Goal: Information Seeking & Learning: Learn about a topic

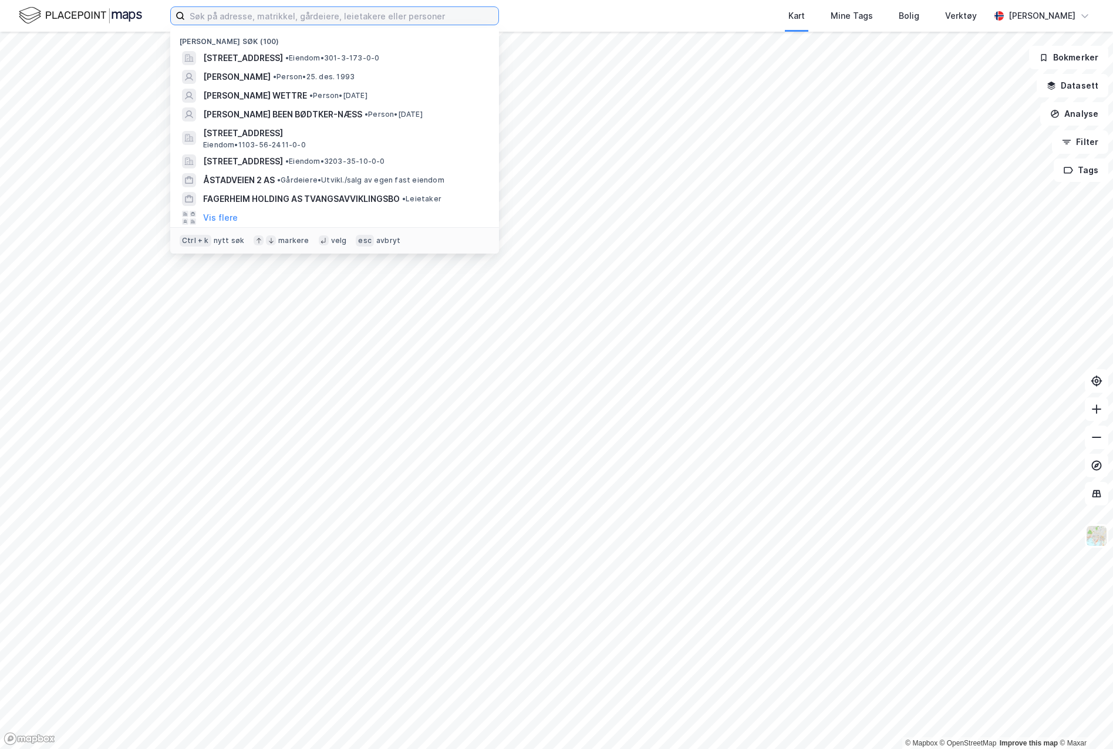
click at [248, 19] on input at bounding box center [342, 16] width 314 height 18
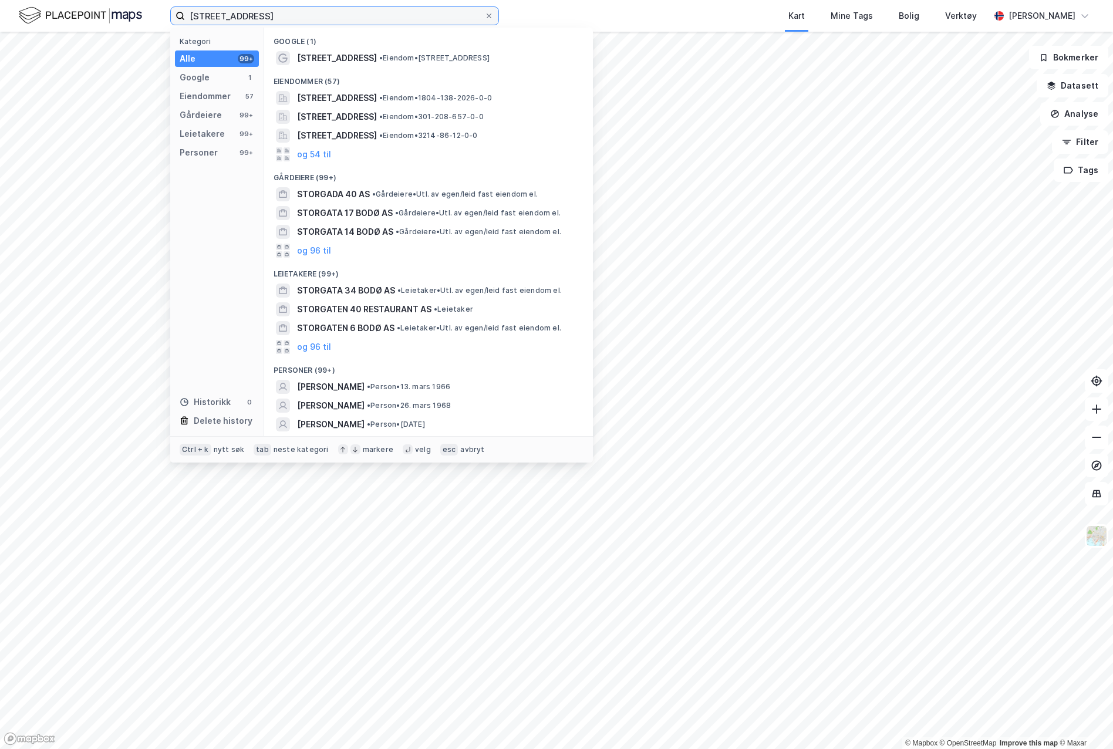
type input "[STREET_ADDRESS]"
click at [377, 96] on span "[STREET_ADDRESS]" at bounding box center [337, 98] width 80 height 14
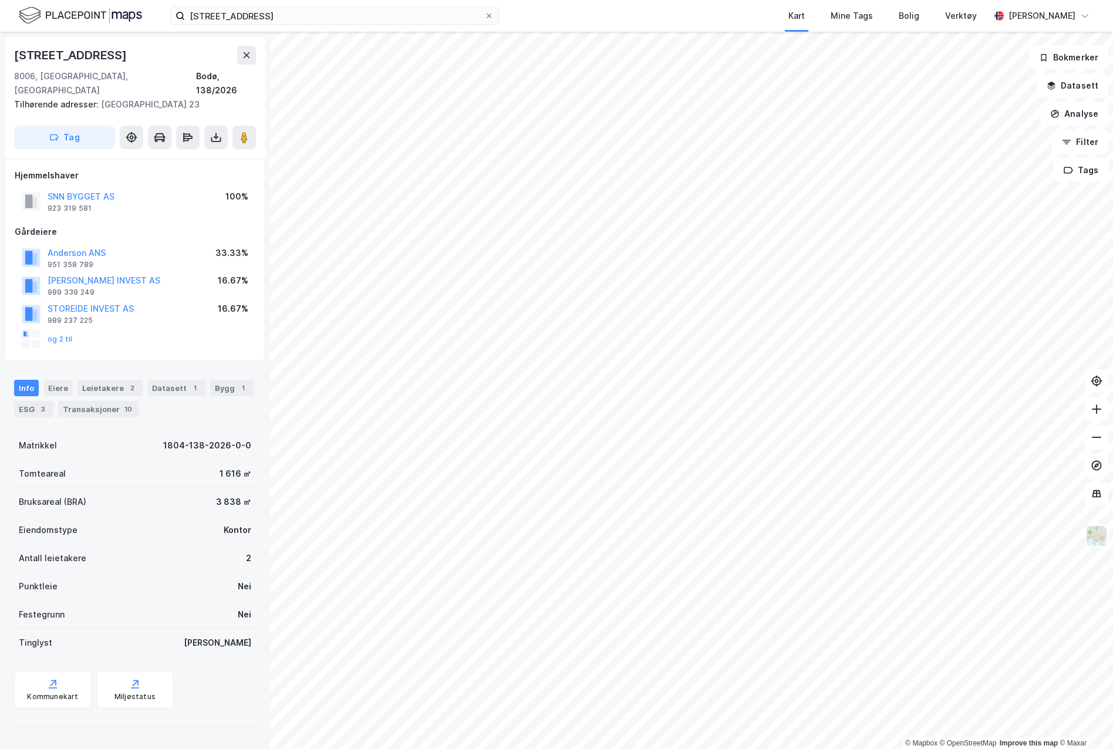
click at [64, 692] on div "Kommunekart" at bounding box center [52, 696] width 51 height 9
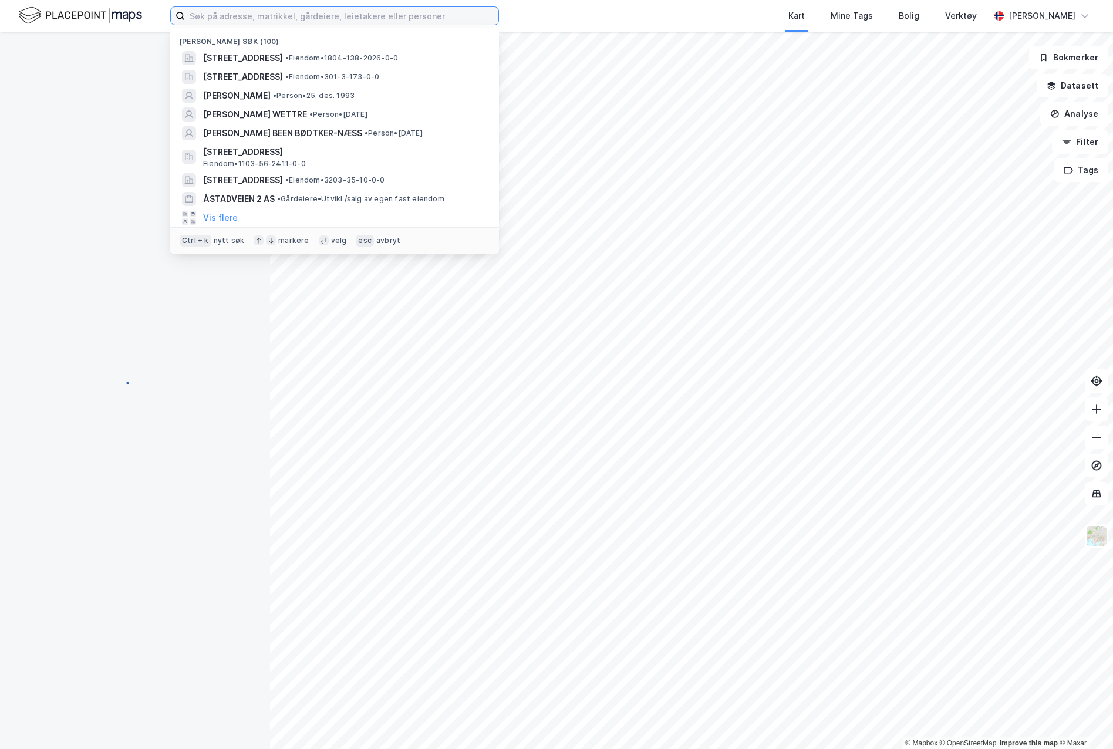
click at [369, 11] on input at bounding box center [342, 16] width 314 height 18
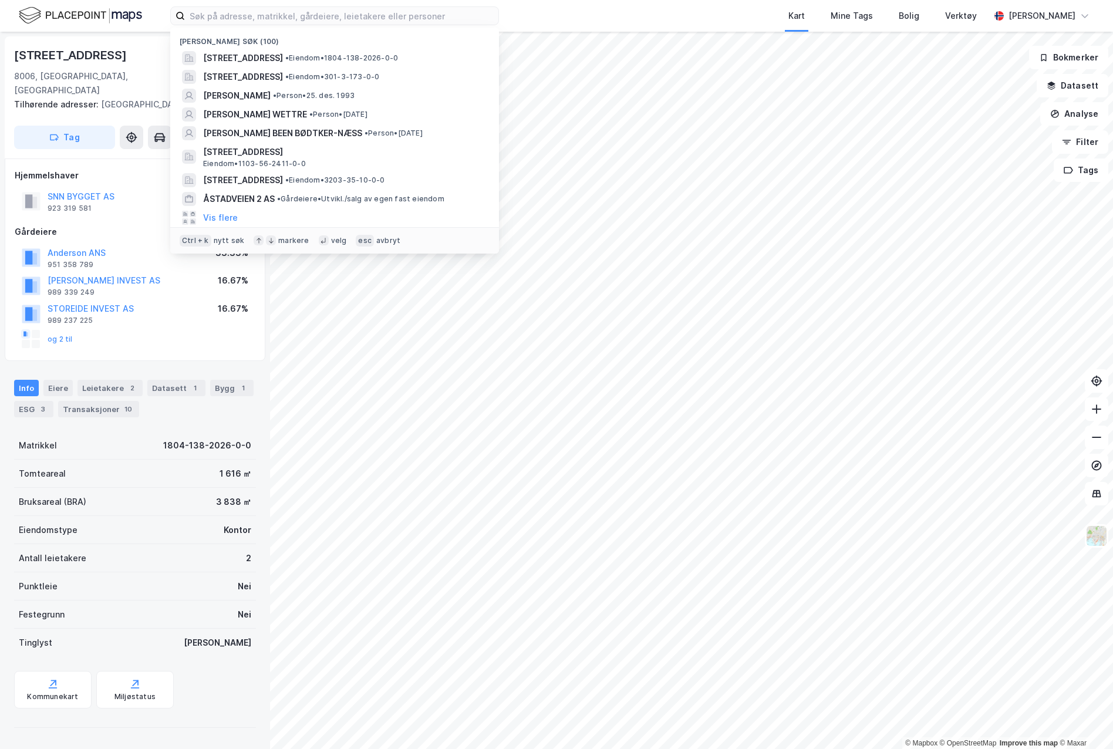
click at [68, 380] on div "Eiere" at bounding box center [57, 388] width 29 height 16
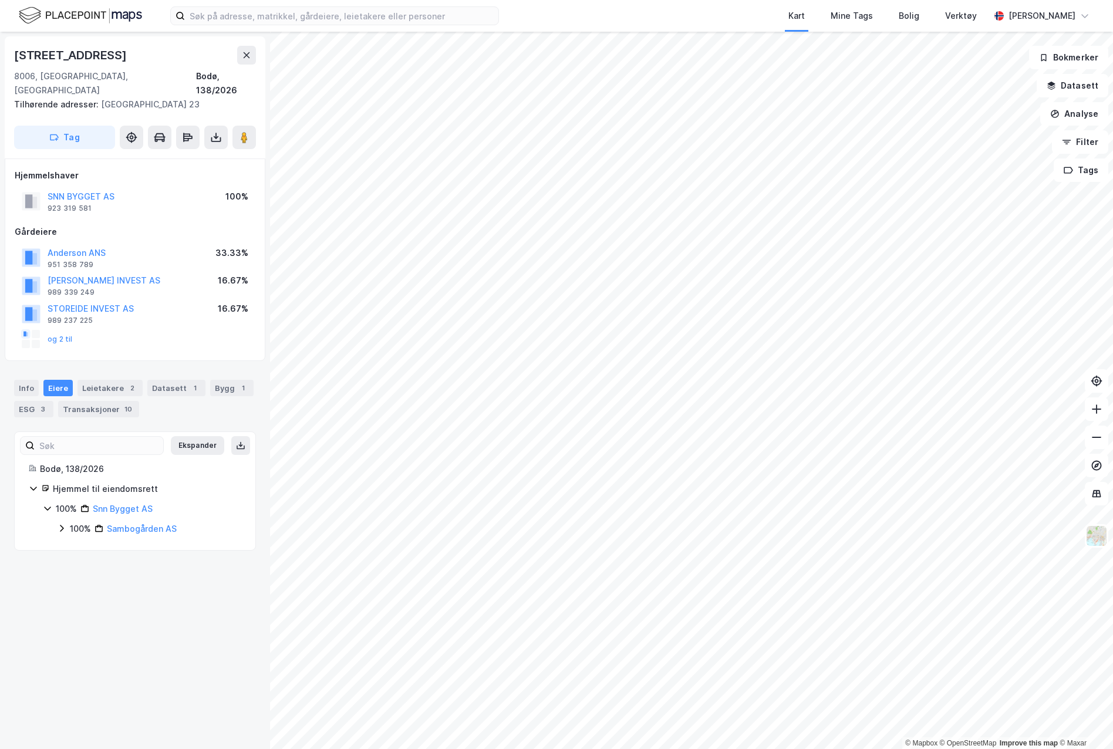
click at [114, 380] on div "Leietakere 2" at bounding box center [110, 388] width 65 height 16
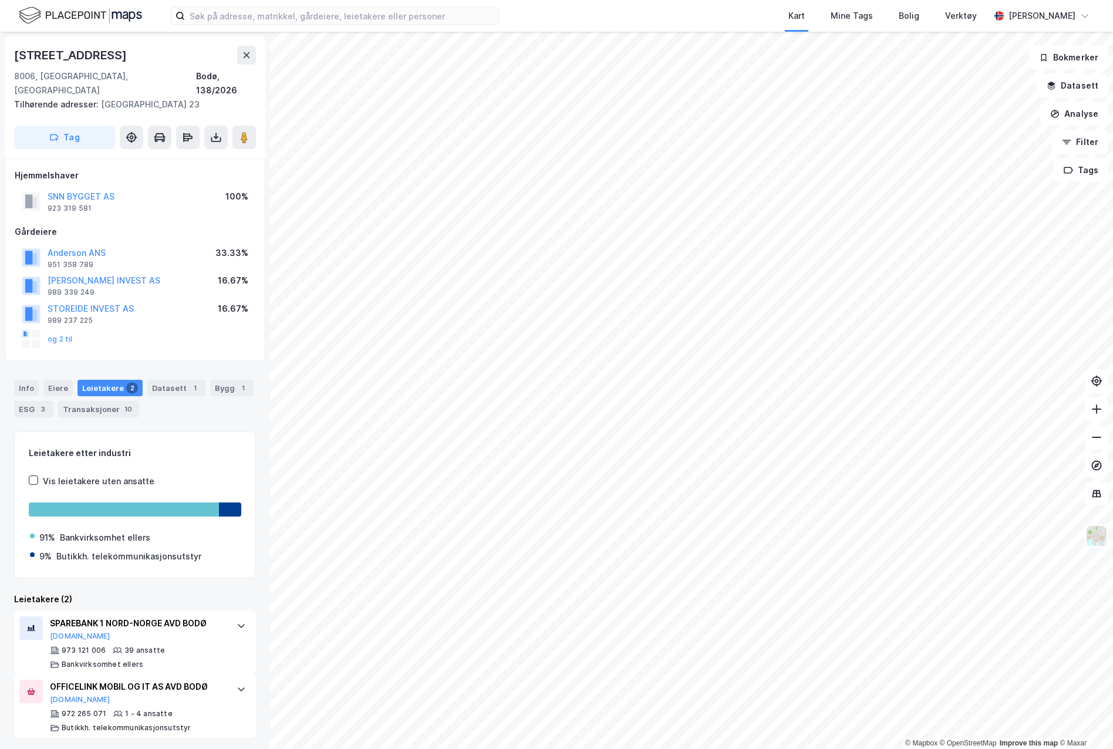
click at [175, 380] on div "Datasett 1" at bounding box center [176, 388] width 58 height 16
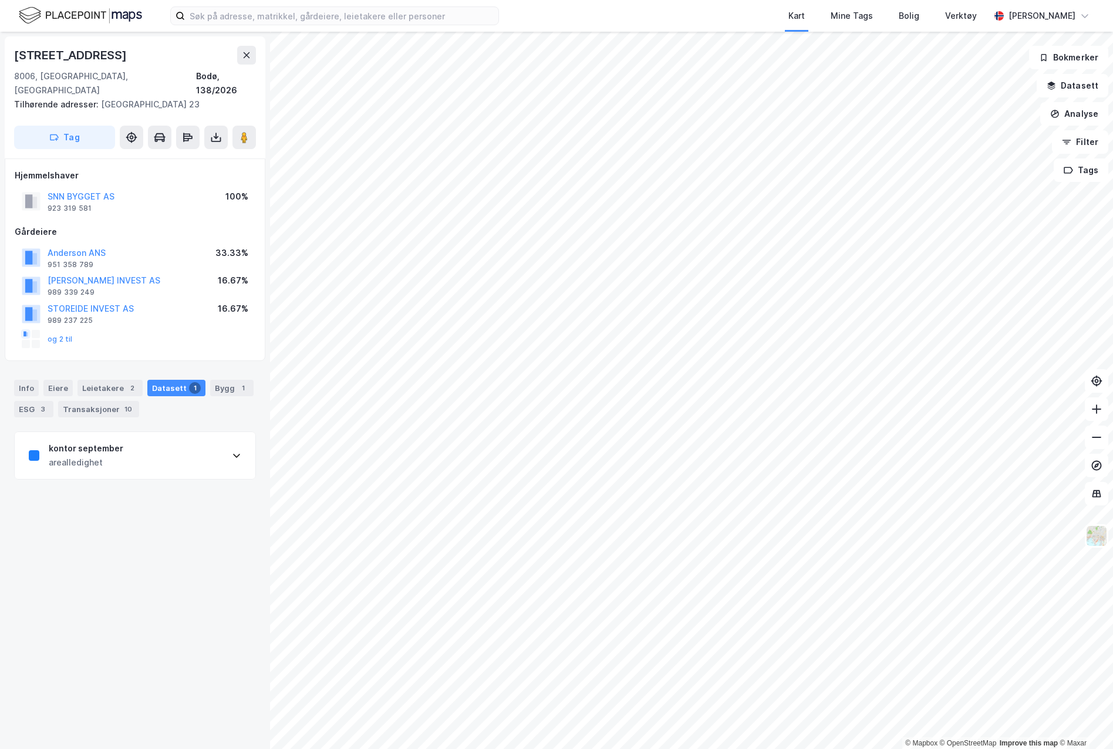
click at [32, 401] on div "ESG 3" at bounding box center [33, 409] width 39 height 16
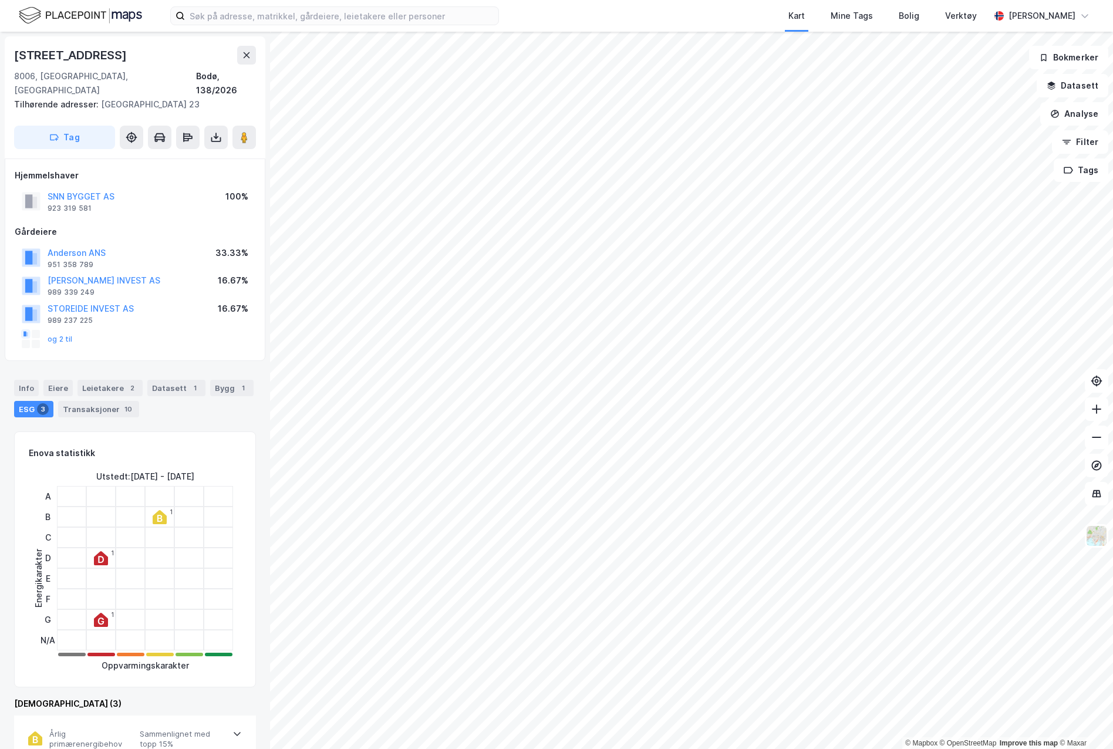
click at [111, 401] on div "Transaksjoner 10" at bounding box center [98, 409] width 81 height 16
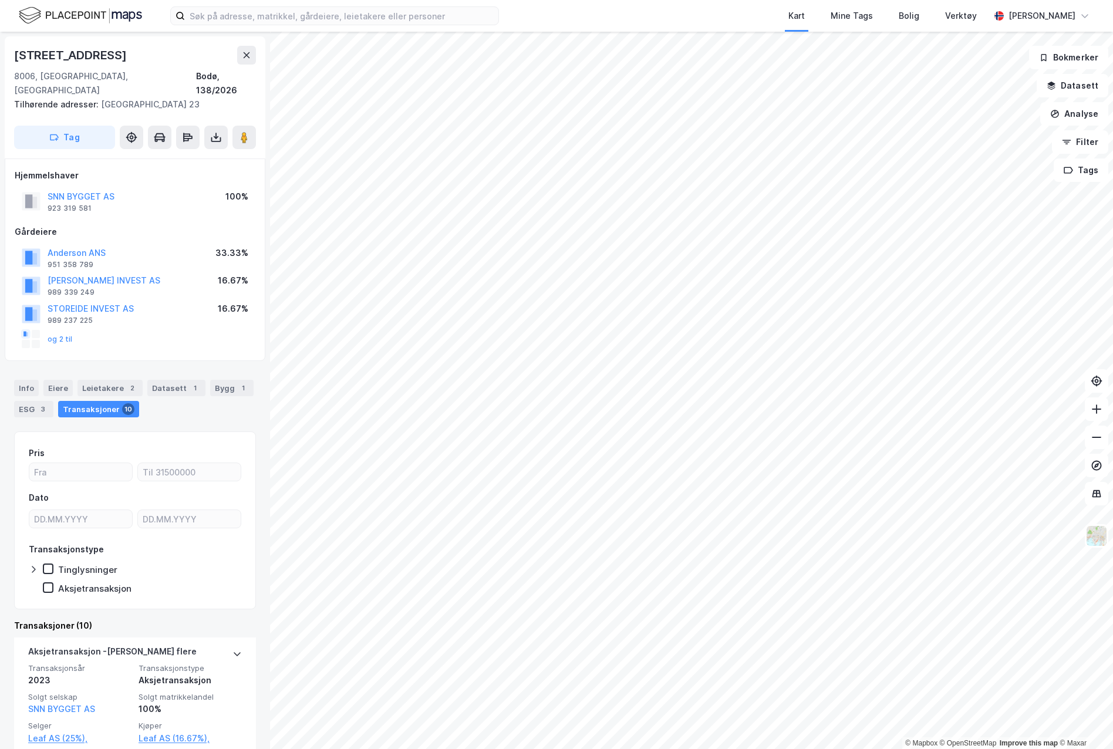
click at [220, 380] on div "Bygg 1" at bounding box center [231, 388] width 43 height 16
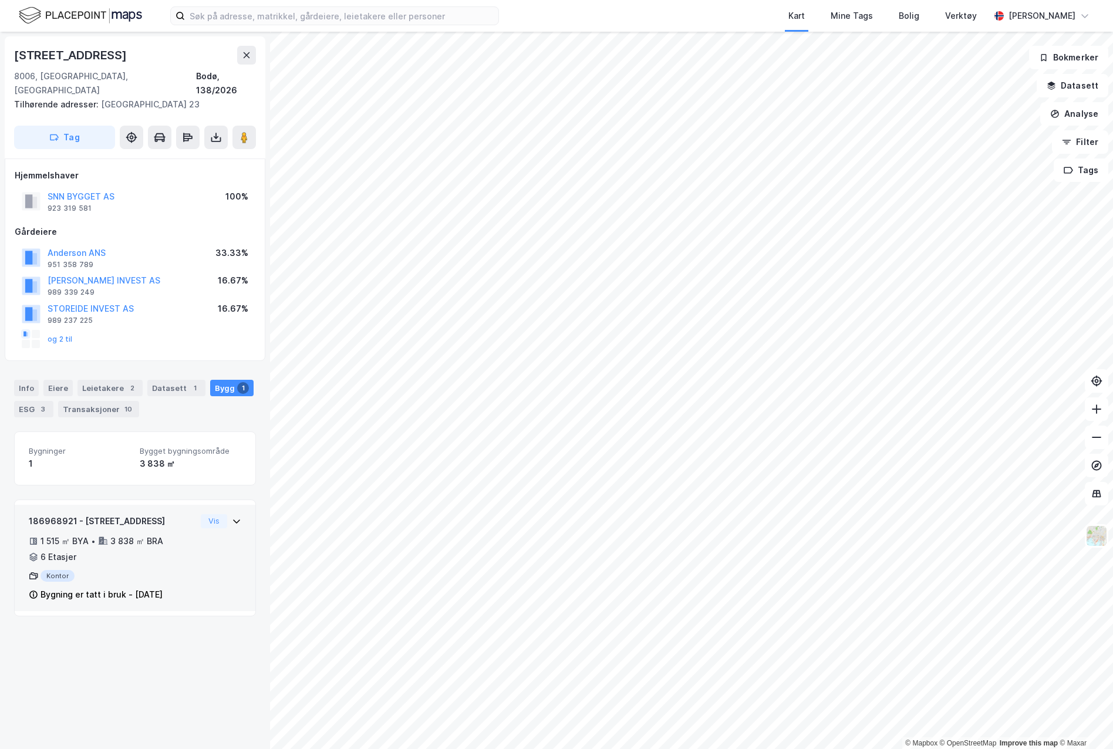
click at [145, 515] on div "186968921 - Dronningens gate 23 1 515 ㎡ BYA • 3 838 ㎡ BRA • 6 Etasjer Kontor By…" at bounding box center [112, 558] width 167 height 88
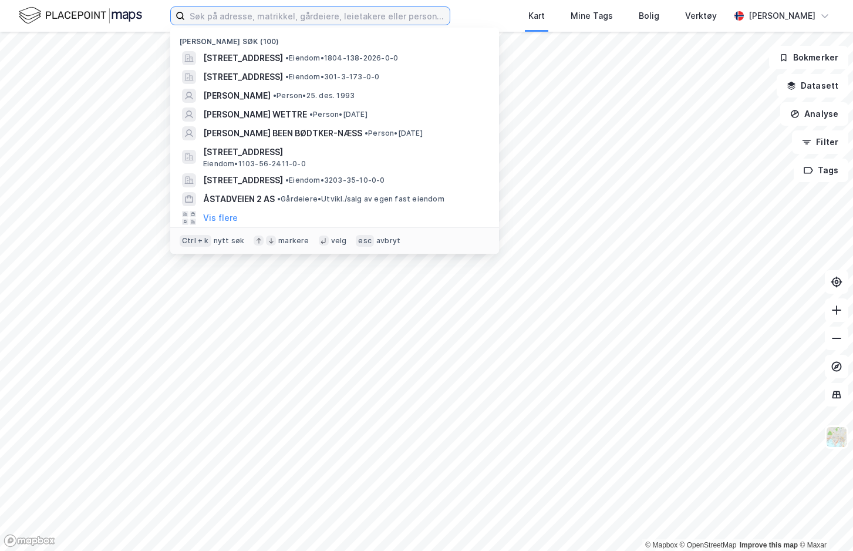
drag, startPoint x: 356, startPoint y: 21, endPoint x: 271, endPoint y: 90, distance: 109.8
click at [355, 23] on input at bounding box center [317, 16] width 265 height 18
click at [283, 62] on span "[STREET_ADDRESS]" at bounding box center [243, 58] width 80 height 14
